Goal: Information Seeking & Learning: Learn about a topic

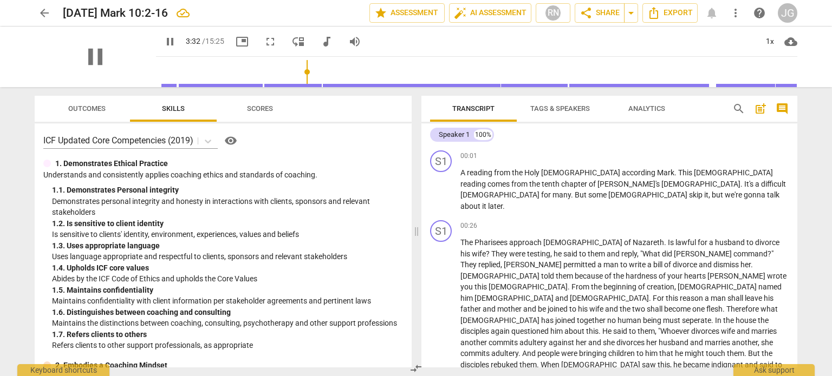
scroll to position [180, 0]
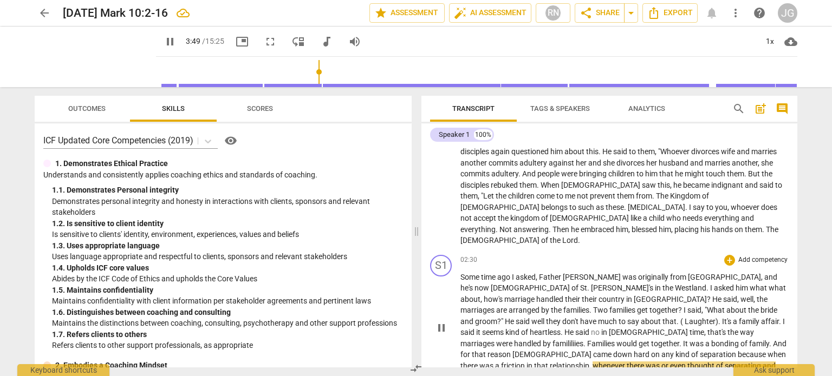
click at [661, 362] on span "was" at bounding box center [654, 366] width 16 height 9
type input "230"
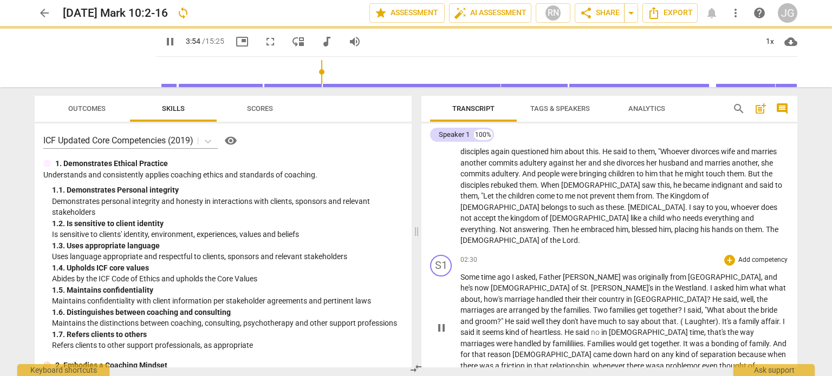
click at [715, 362] on span "even" at bounding box center [710, 366] width 17 height 9
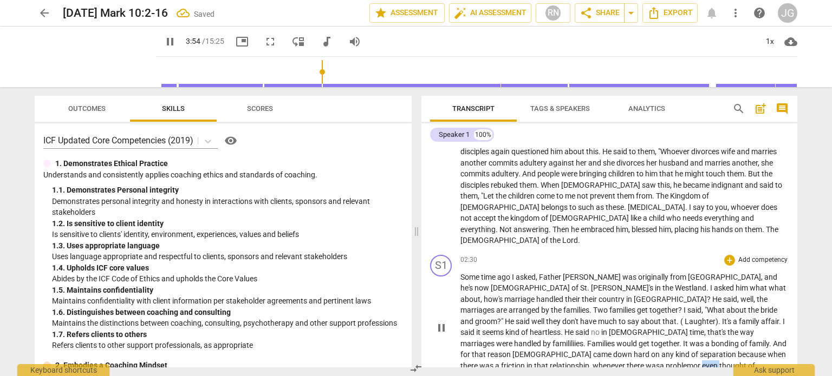
click at [715, 362] on span "even" at bounding box center [710, 366] width 17 height 9
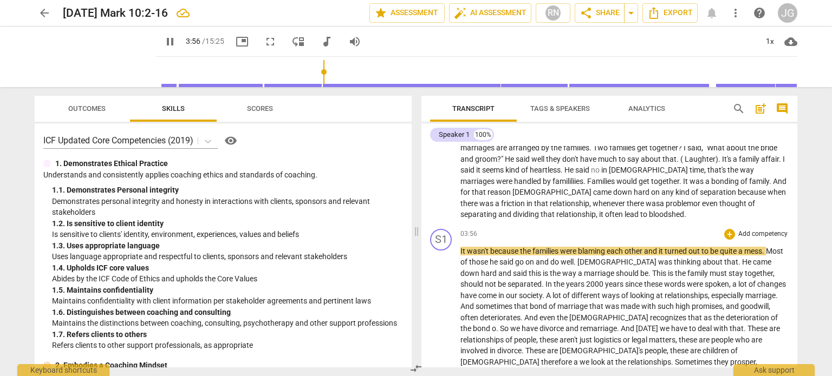
scroll to position [342, 0]
click at [490, 247] on span "because" at bounding box center [505, 251] width 30 height 9
type input "242"
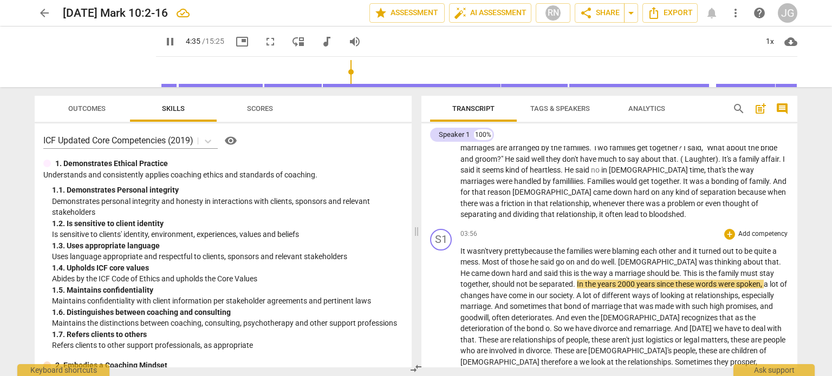
click at [597, 280] on span "years" at bounding box center [607, 284] width 20 height 9
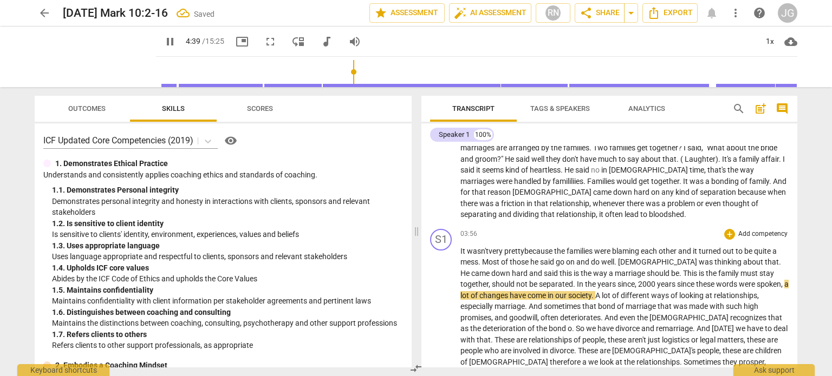
click at [585, 280] on span "the" at bounding box center [591, 284] width 12 height 9
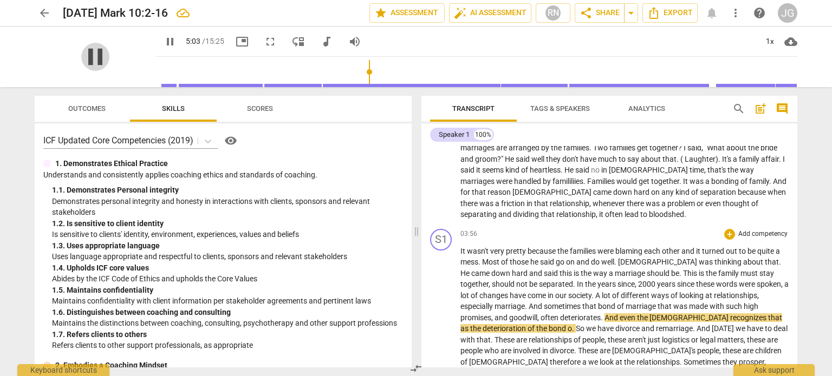
click at [93, 48] on span "pause" at bounding box center [95, 57] width 28 height 28
click at [87, 54] on span "play_arrow" at bounding box center [95, 57] width 28 height 28
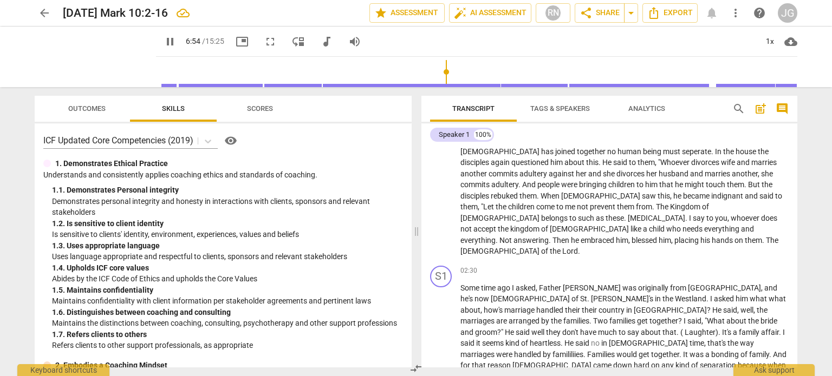
scroll to position [0, 0]
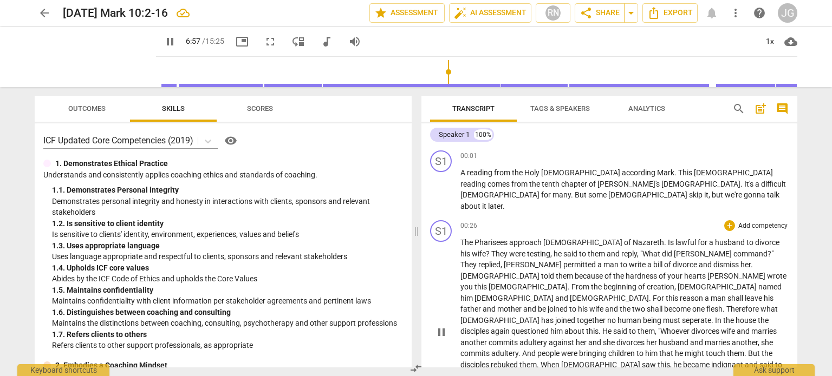
click at [490, 238] on span "Pharisees" at bounding box center [492, 242] width 35 height 9
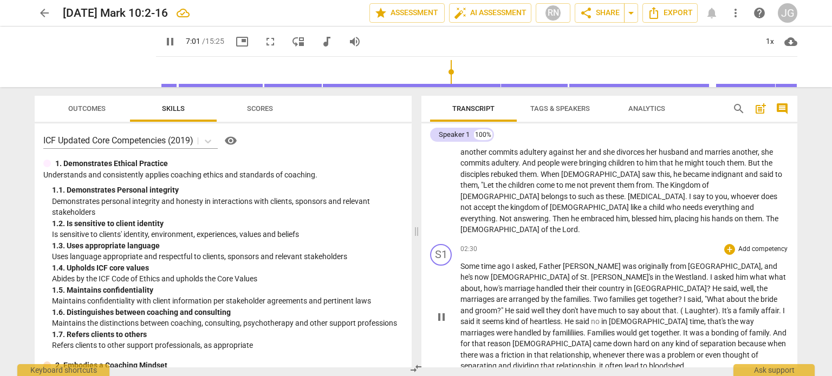
scroll to position [217, 0]
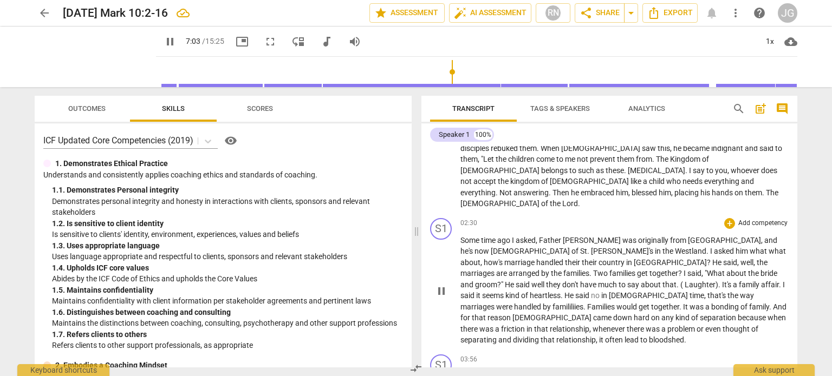
click at [495, 236] on span "time" at bounding box center [489, 240] width 16 height 9
click at [494, 236] on span "time" at bounding box center [489, 240] width 16 height 9
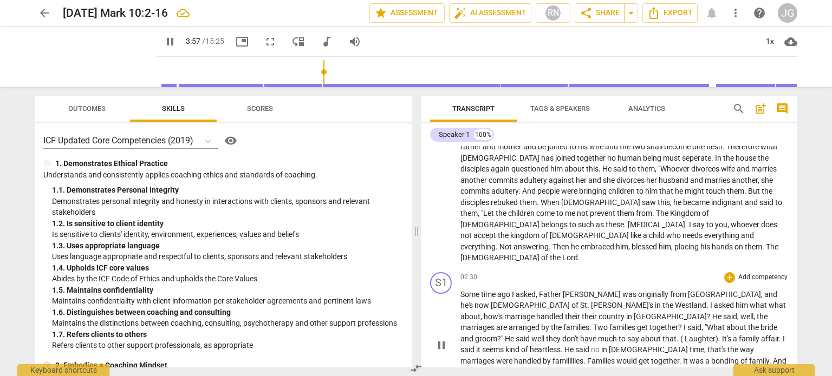
scroll to position [387, 0]
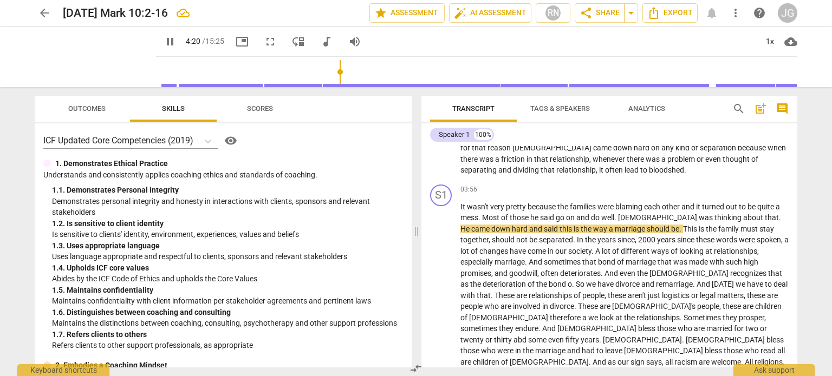
click at [164, 40] on span "pause" at bounding box center [170, 41] width 13 height 13
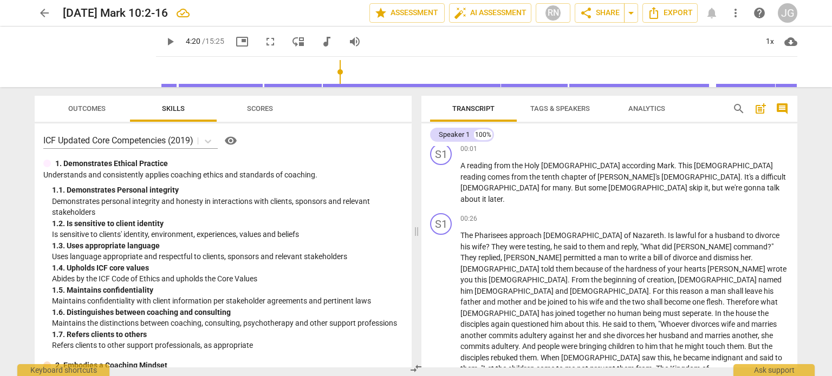
scroll to position [0, 0]
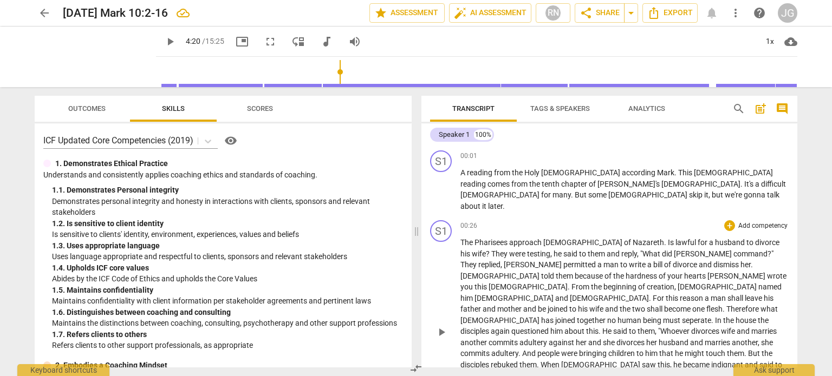
click at [489, 283] on span "this" at bounding box center [482, 287] width 14 height 9
click at [618, 238] on p "The [DEMOGRAPHIC_DATA] approach [PERSON_NAME][DEMOGRAPHIC_DATA] . Is lawful for…" at bounding box center [624, 331] width 328 height 189
click at [682, 316] on span "seperate" at bounding box center [696, 320] width 29 height 9
type input "94"
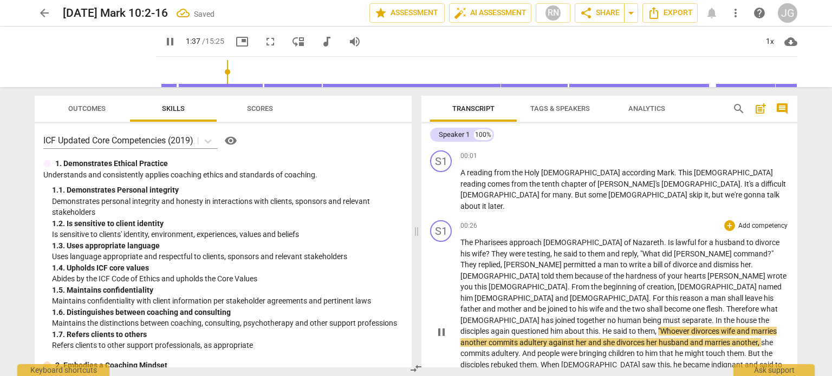
click at [724, 316] on span "the" at bounding box center [730, 320] width 12 height 9
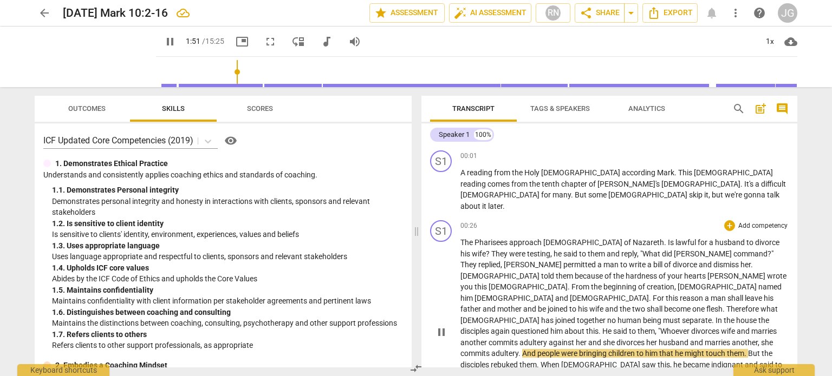
click at [726, 305] on span "Therefore" at bounding box center [743, 309] width 34 height 9
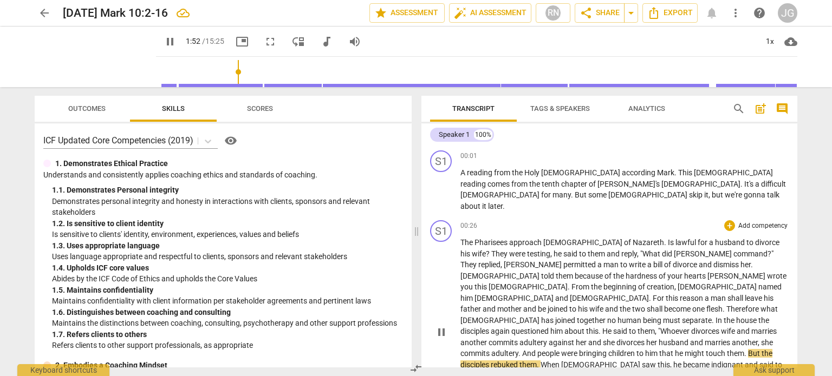
click at [724, 316] on span "the" at bounding box center [730, 320] width 12 height 9
click at [721, 327] on span "wife" at bounding box center [729, 331] width 16 height 9
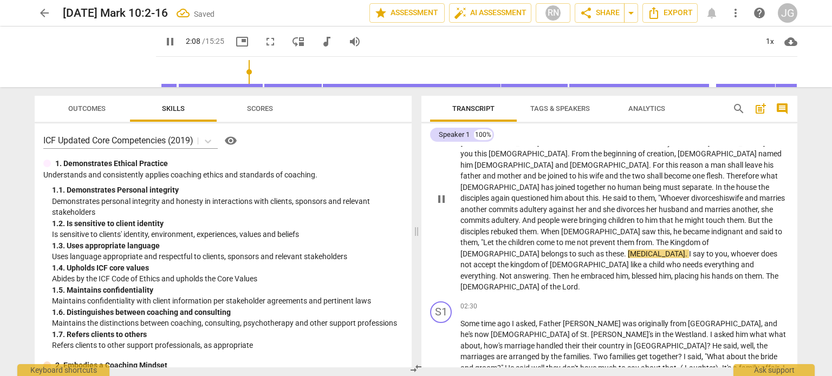
scroll to position [108, 0]
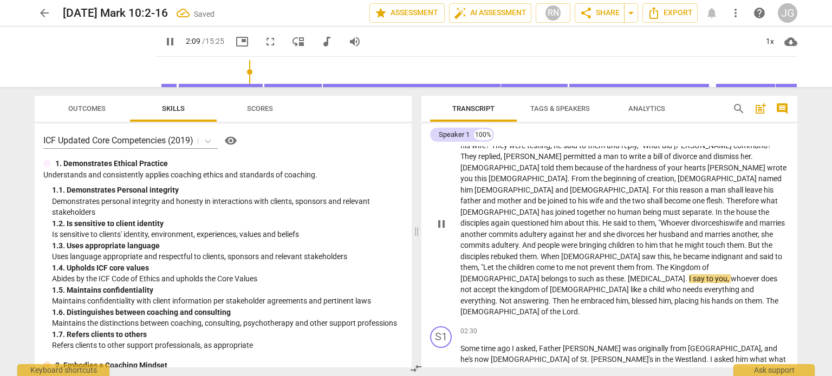
click at [519, 230] on span "commits" at bounding box center [504, 234] width 31 height 9
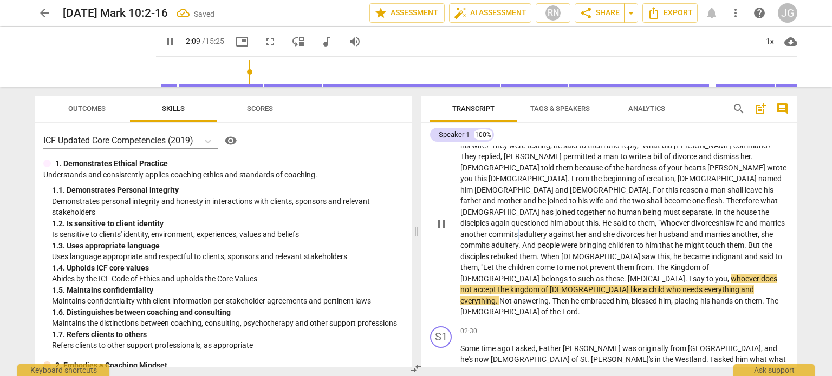
click at [519, 230] on span "commits" at bounding box center [504, 234] width 31 height 9
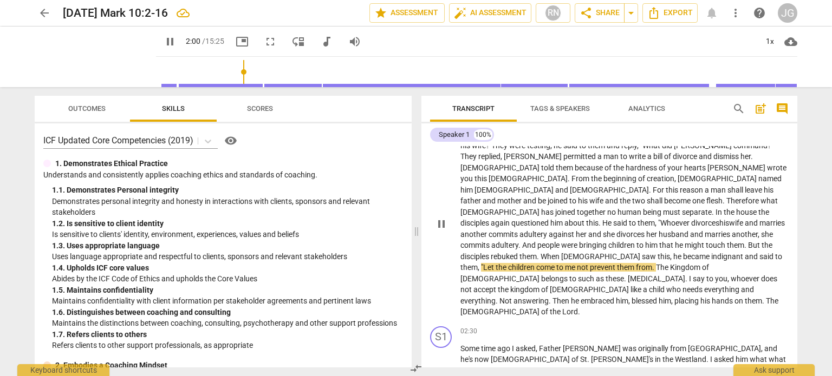
click at [603, 230] on span "and" at bounding box center [595, 234] width 15 height 9
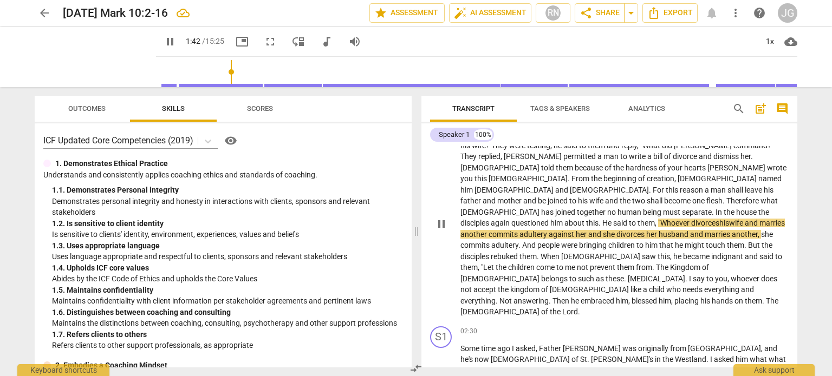
click at [616, 230] on span "divorces" at bounding box center [631, 234] width 30 height 9
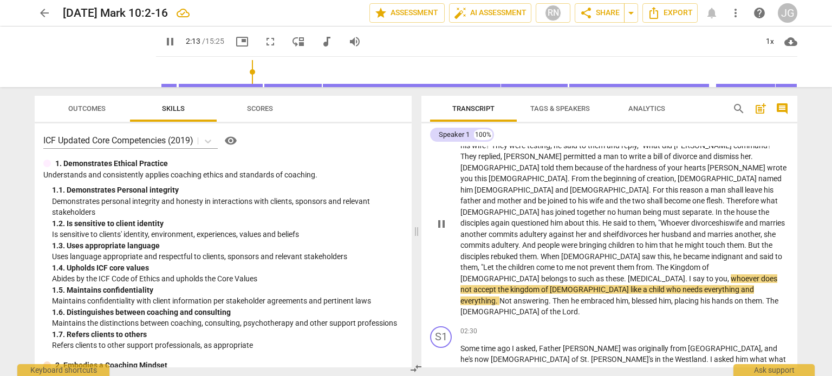
click at [691, 219] on span "divorces his" at bounding box center [710, 223] width 38 height 9
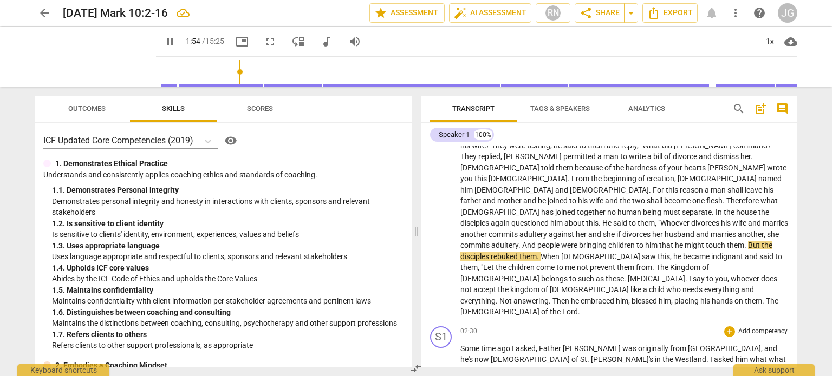
click at [472, 345] on span "Some" at bounding box center [470, 349] width 21 height 9
click at [471, 345] on span "Some" at bounding box center [470, 349] width 21 height 9
click at [469, 345] on span "Some" at bounding box center [470, 349] width 21 height 9
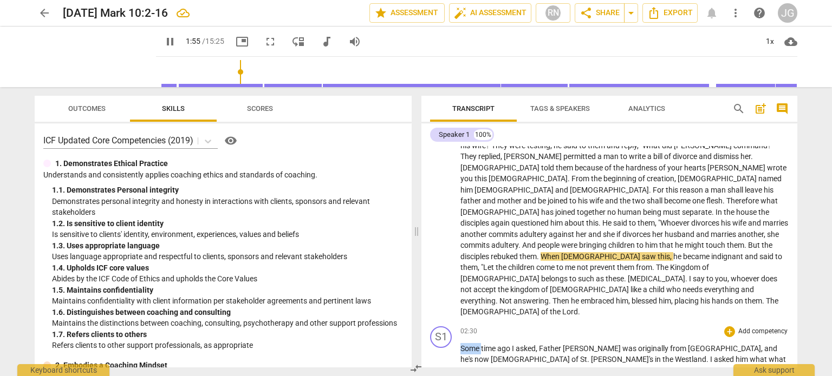
click at [469, 345] on span "Some" at bounding box center [470, 349] width 21 height 9
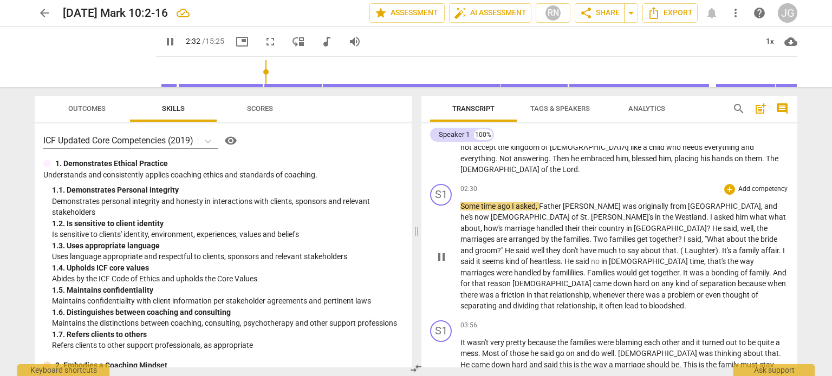
scroll to position [217, 0]
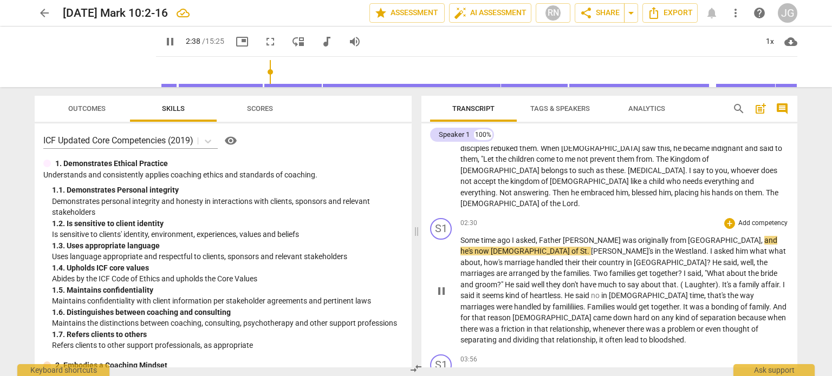
click at [438, 285] on span "pause" at bounding box center [441, 291] width 13 height 13
type input "159"
click at [584, 236] on span "[PERSON_NAME]" at bounding box center [593, 240] width 60 height 9
click at [93, 53] on span "play_arrow" at bounding box center [95, 57] width 28 height 28
click at [582, 258] on span "their" at bounding box center [573, 262] width 17 height 9
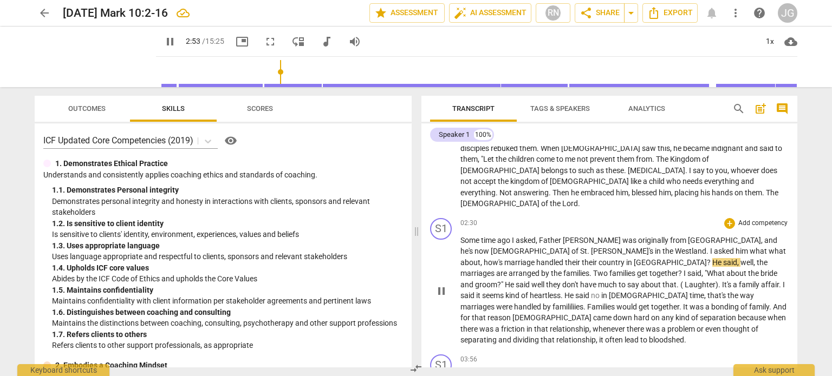
type input "174"
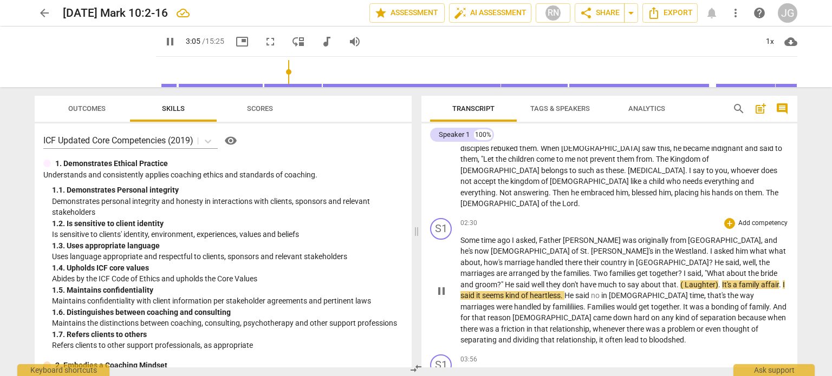
click at [784, 235] on p "Some time ago I asked , Father [PERSON_NAME] was originally from [GEOGRAPHIC_DA…" at bounding box center [624, 290] width 328 height 111
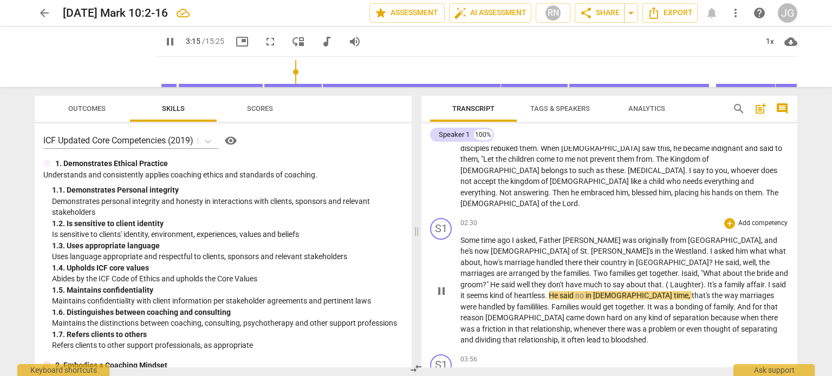
click at [586, 291] on span "no" at bounding box center [580, 295] width 10 height 9
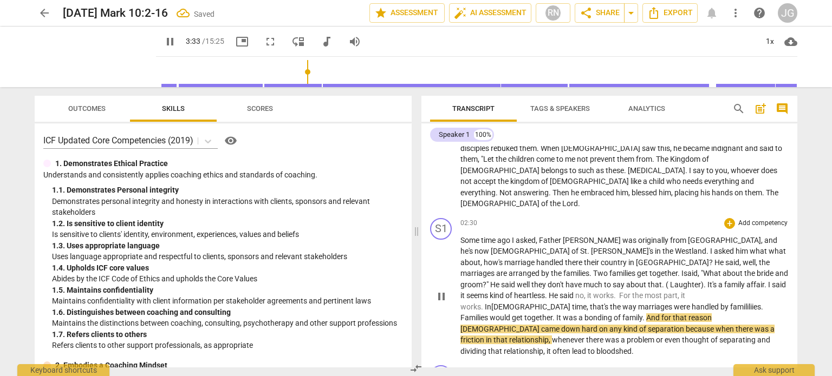
click at [575, 291] on span "said" at bounding box center [568, 295] width 16 height 9
click at [577, 291] on span "o, it works. For the most part, it works." at bounding box center [574, 301] width 228 height 20
click at [612, 303] on span "that's" at bounding box center [602, 307] width 20 height 9
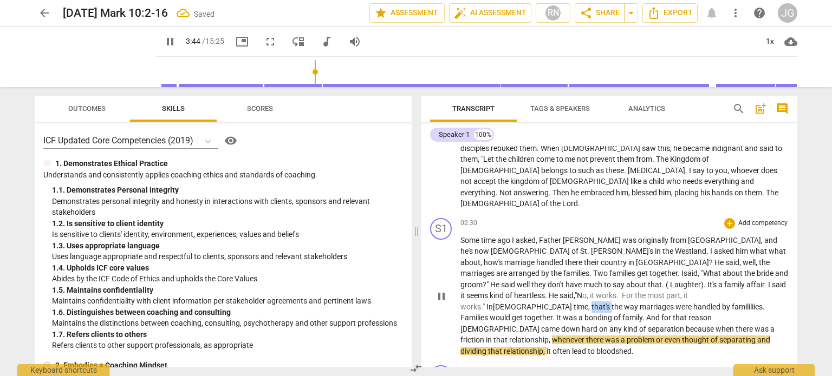
click at [612, 303] on span "that's" at bounding box center [602, 307] width 20 height 9
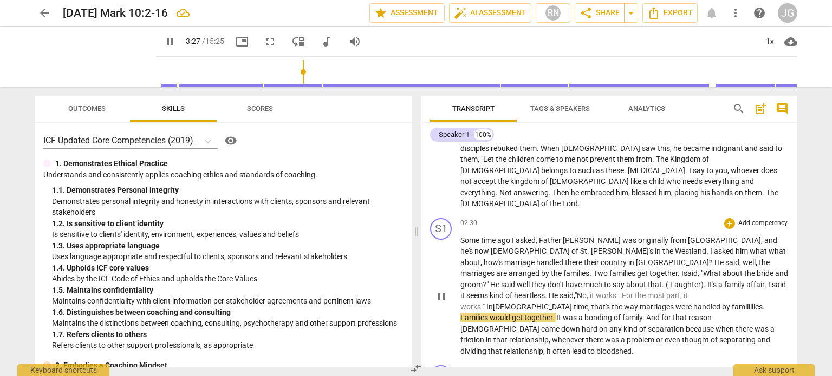
click at [722, 303] on span "handled" at bounding box center [707, 307] width 29 height 9
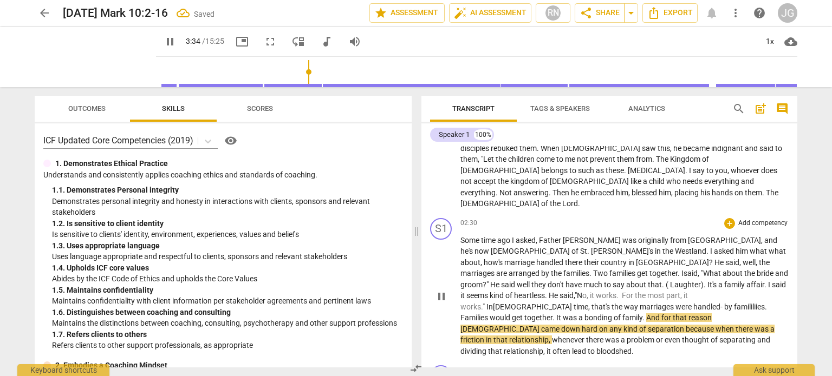
click at [579, 314] on span "was" at bounding box center [571, 318] width 16 height 9
click at [642, 314] on span "family" at bounding box center [632, 318] width 20 height 9
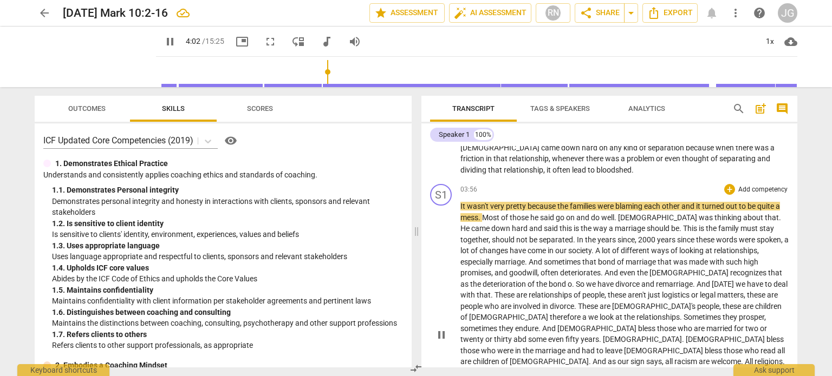
scroll to position [379, 0]
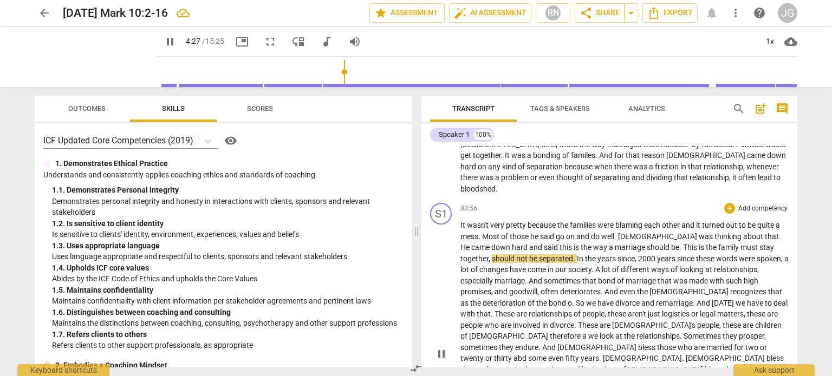
click at [683, 243] on span "This" at bounding box center [691, 247] width 16 height 9
click at [718, 243] on span "family" at bounding box center [729, 247] width 22 height 9
type input "266"
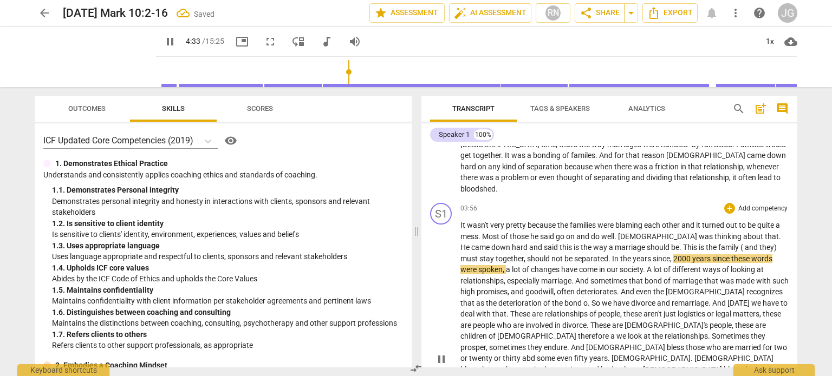
click at [527, 255] on span "should" at bounding box center [539, 259] width 24 height 9
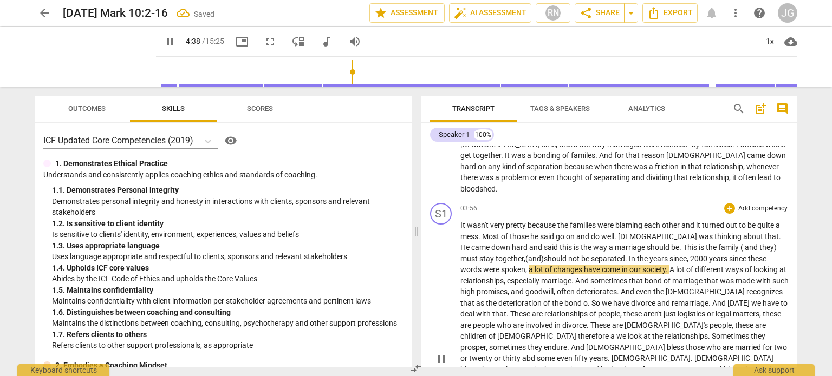
click at [629, 255] on span "In" at bounding box center [633, 259] width 8 height 9
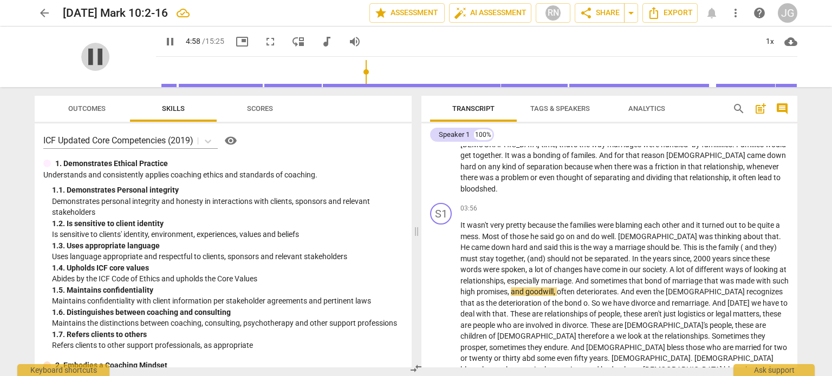
click at [93, 51] on span "pause" at bounding box center [95, 57] width 28 height 28
click at [82, 56] on span "play_arrow" at bounding box center [95, 57] width 28 height 28
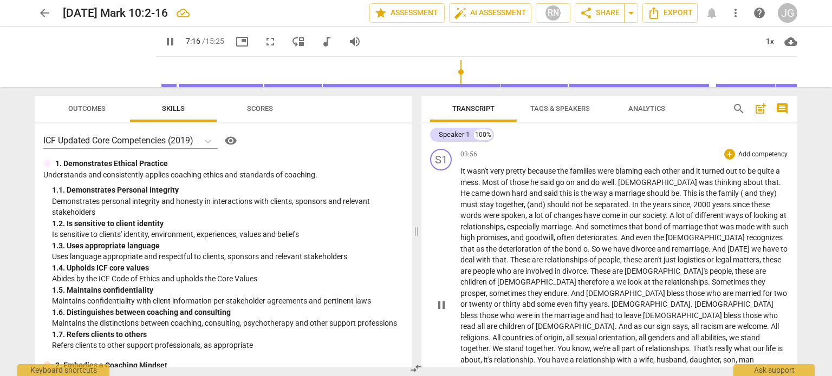
click at [760, 367] on span "." at bounding box center [762, 371] width 4 height 9
type input "438"
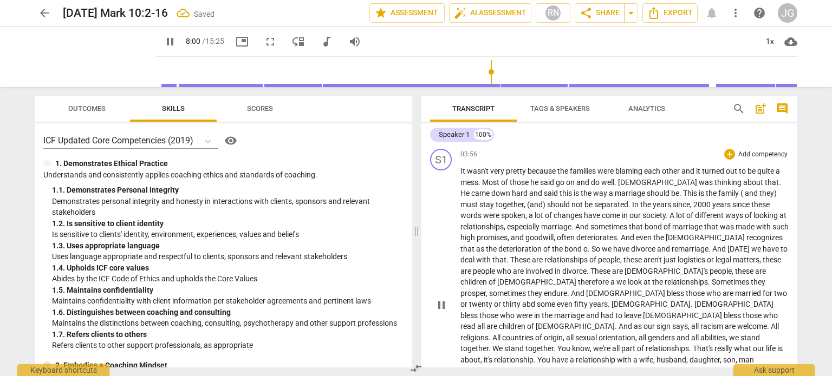
click at [709, 376] on span "of" at bounding box center [713, 382] width 9 height 9
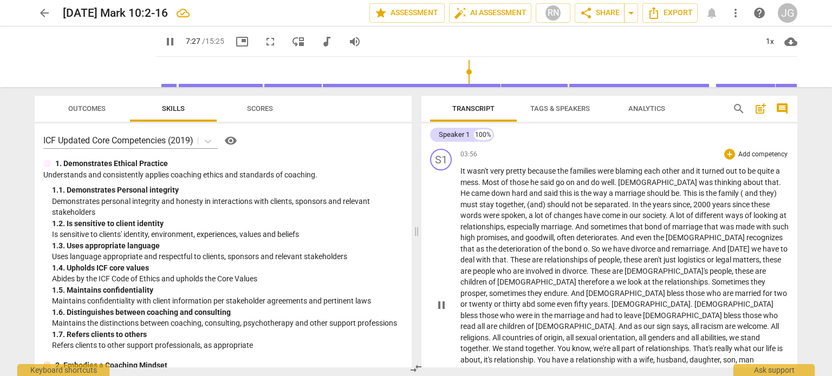
click at [600, 376] on span "couple" at bounding box center [588, 382] width 24 height 9
click at [570, 376] on span "When" at bounding box center [559, 382] width 21 height 9
click at [756, 376] on span "begin" at bounding box center [765, 382] width 18 height 9
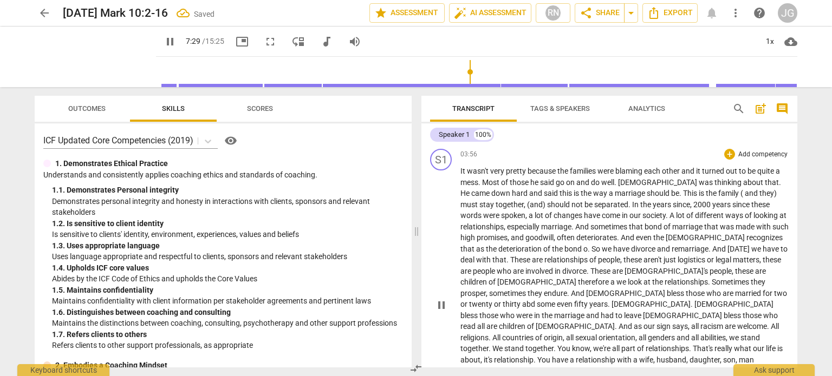
click at [682, 376] on span "I'm" at bounding box center [687, 382] width 11 height 9
click at [570, 376] on span "When" at bounding box center [559, 382] width 21 height 9
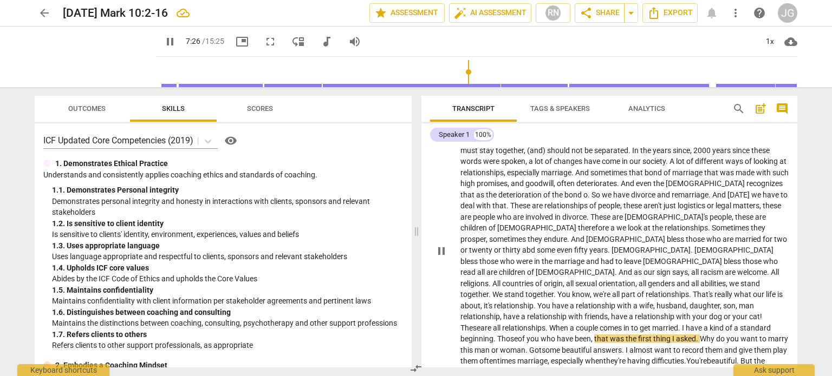
click at [591, 335] on span "been" at bounding box center [583, 339] width 16 height 9
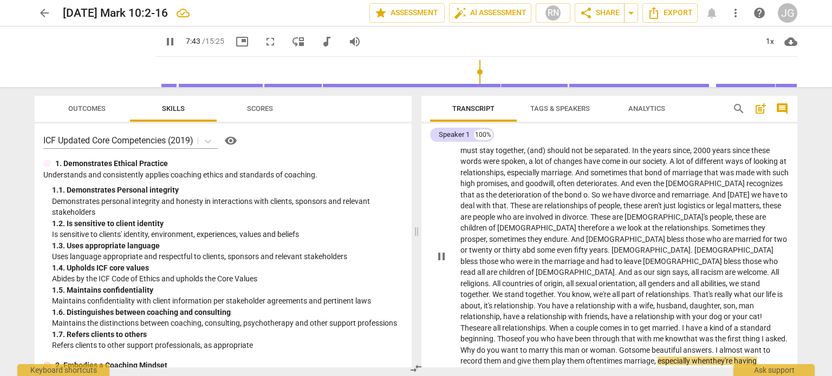
click at [712, 346] on span "." at bounding box center [714, 350] width 4 height 9
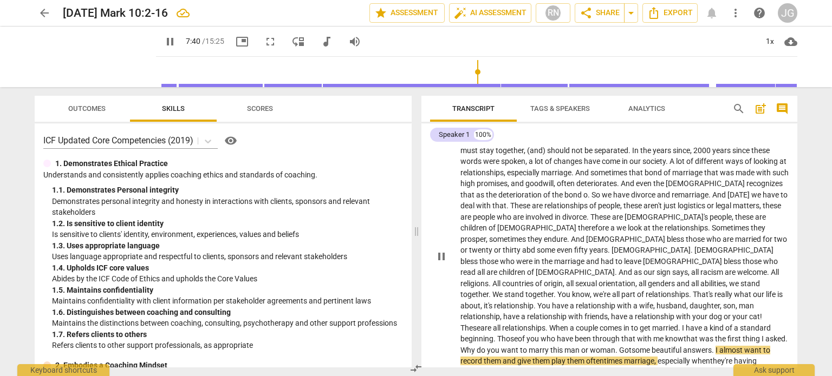
click at [532, 357] on span "give" at bounding box center [524, 361] width 15 height 9
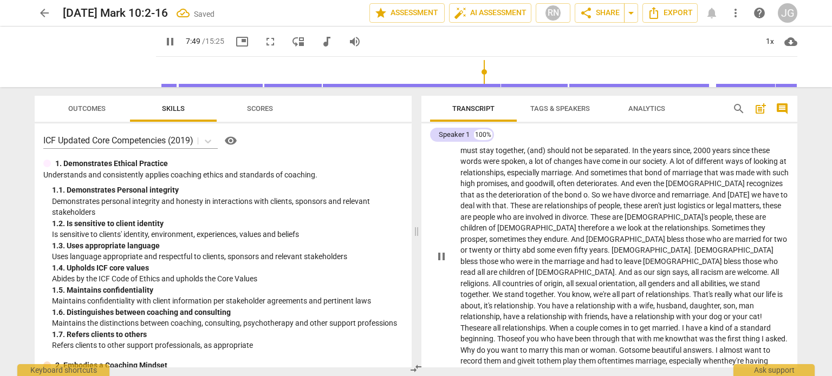
click at [617, 281] on p "It wasn't very pretty because the families were blaming each other and it turne…" at bounding box center [624, 256] width 328 height 289
click at [719, 346] on span "almost" at bounding box center [731, 350] width 25 height 9
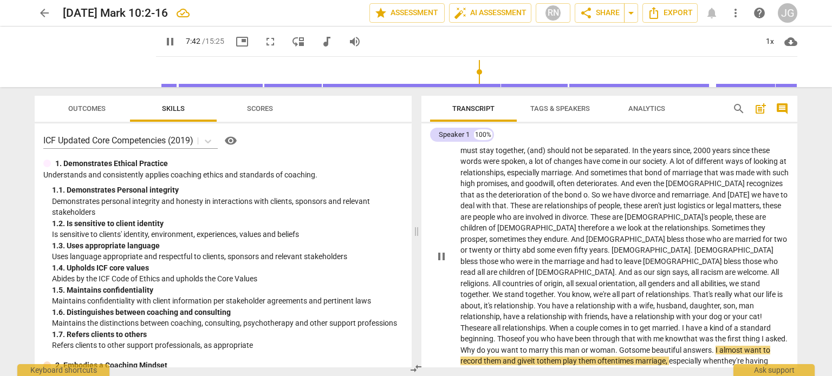
click at [597, 357] on span "oftentimes" at bounding box center [616, 361] width 38 height 9
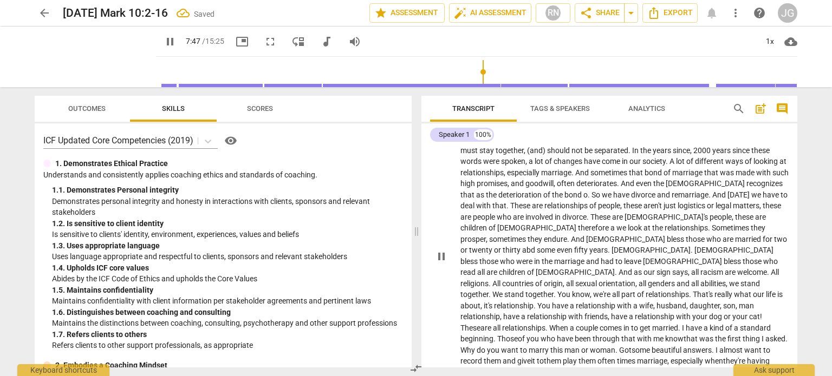
click at [597, 357] on span "often times" at bounding box center [617, 361] width 40 height 9
click at [744, 345] on span "want" at bounding box center [753, 349] width 19 height 9
click at [540, 367] on span "You're" at bounding box center [529, 371] width 21 height 9
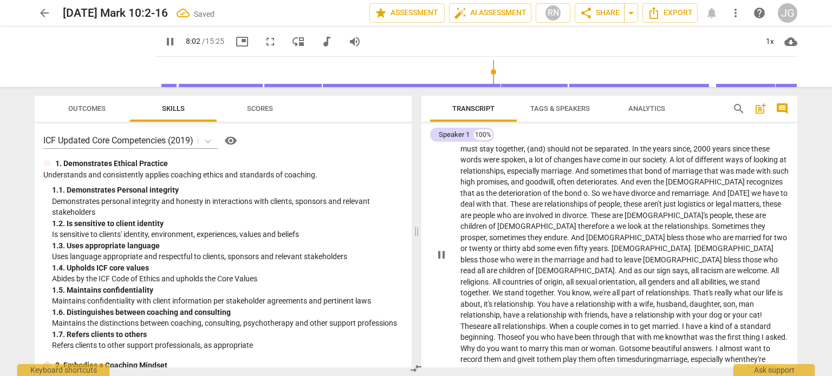
click at [590, 367] on span "." at bounding box center [589, 371] width 4 height 9
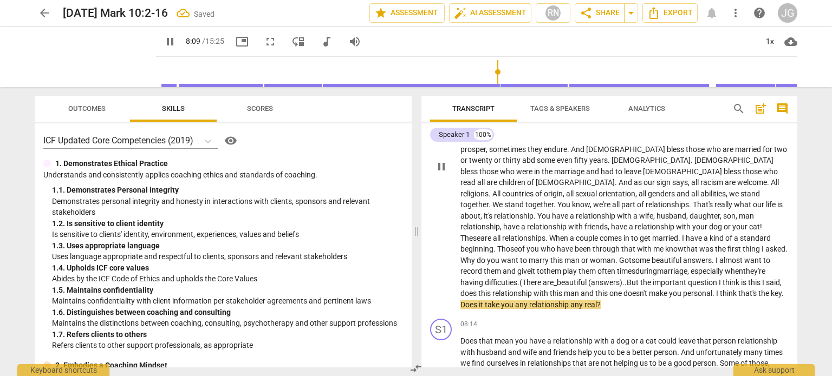
scroll to position [597, 0]
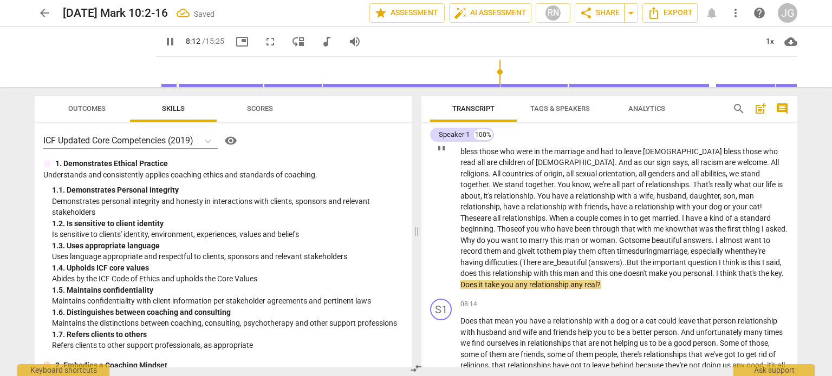
click at [738, 269] on span "that's" at bounding box center [748, 273] width 20 height 9
click at [515, 281] on span "you" at bounding box center [508, 285] width 14 height 9
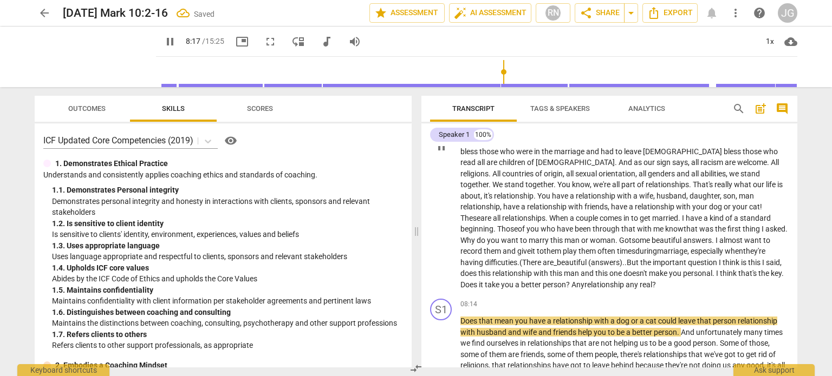
click at [652, 281] on span "?" at bounding box center [654, 285] width 4 height 9
click at [584, 281] on span "relationship" at bounding box center [604, 285] width 41 height 9
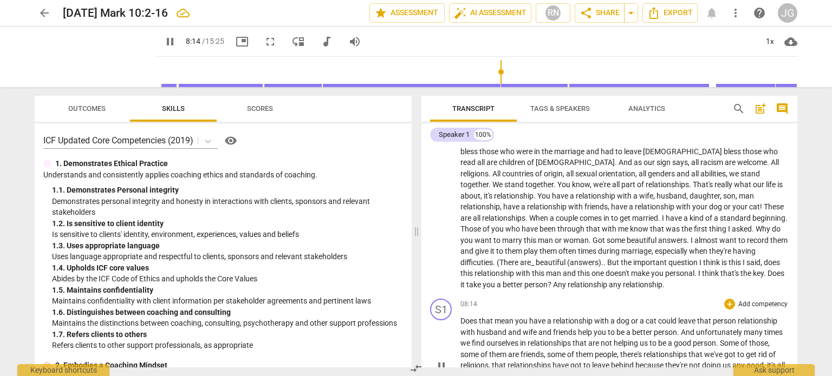
click at [504, 317] on span "mean" at bounding box center [505, 321] width 21 height 9
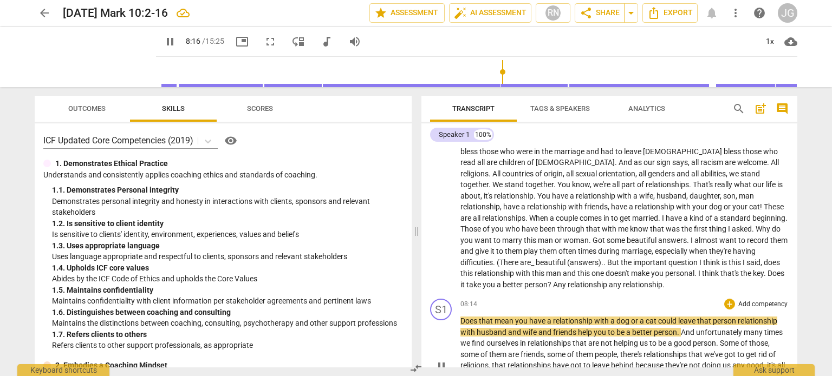
click at [515, 317] on span "you" at bounding box center [522, 321] width 14 height 9
type input "498"
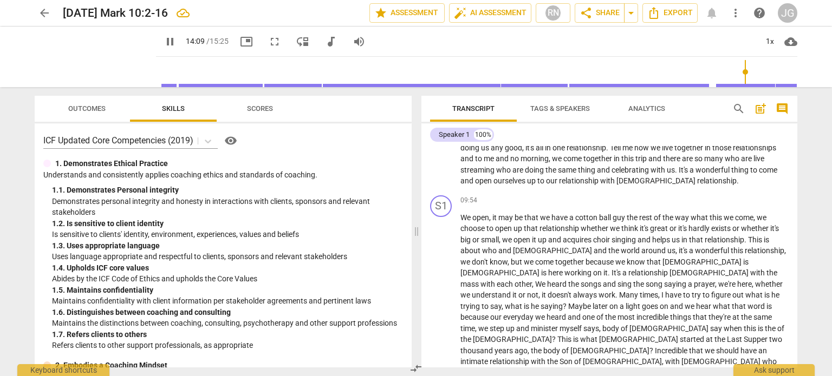
scroll to position [977, 0]
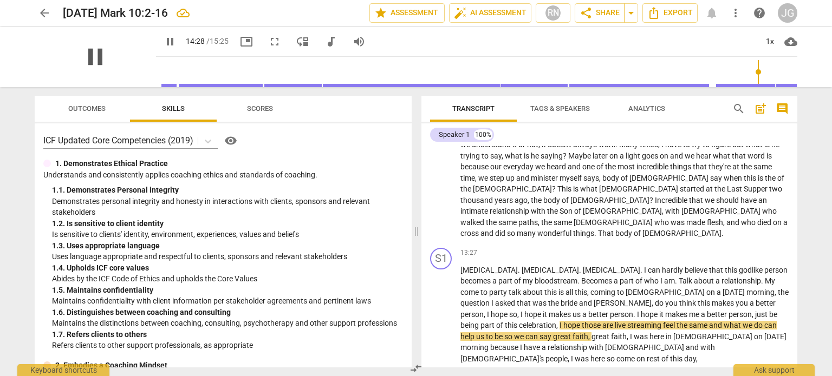
click at [89, 54] on span "pause" at bounding box center [95, 57] width 28 height 28
type input "869"
